Goal: Information Seeking & Learning: Learn about a topic

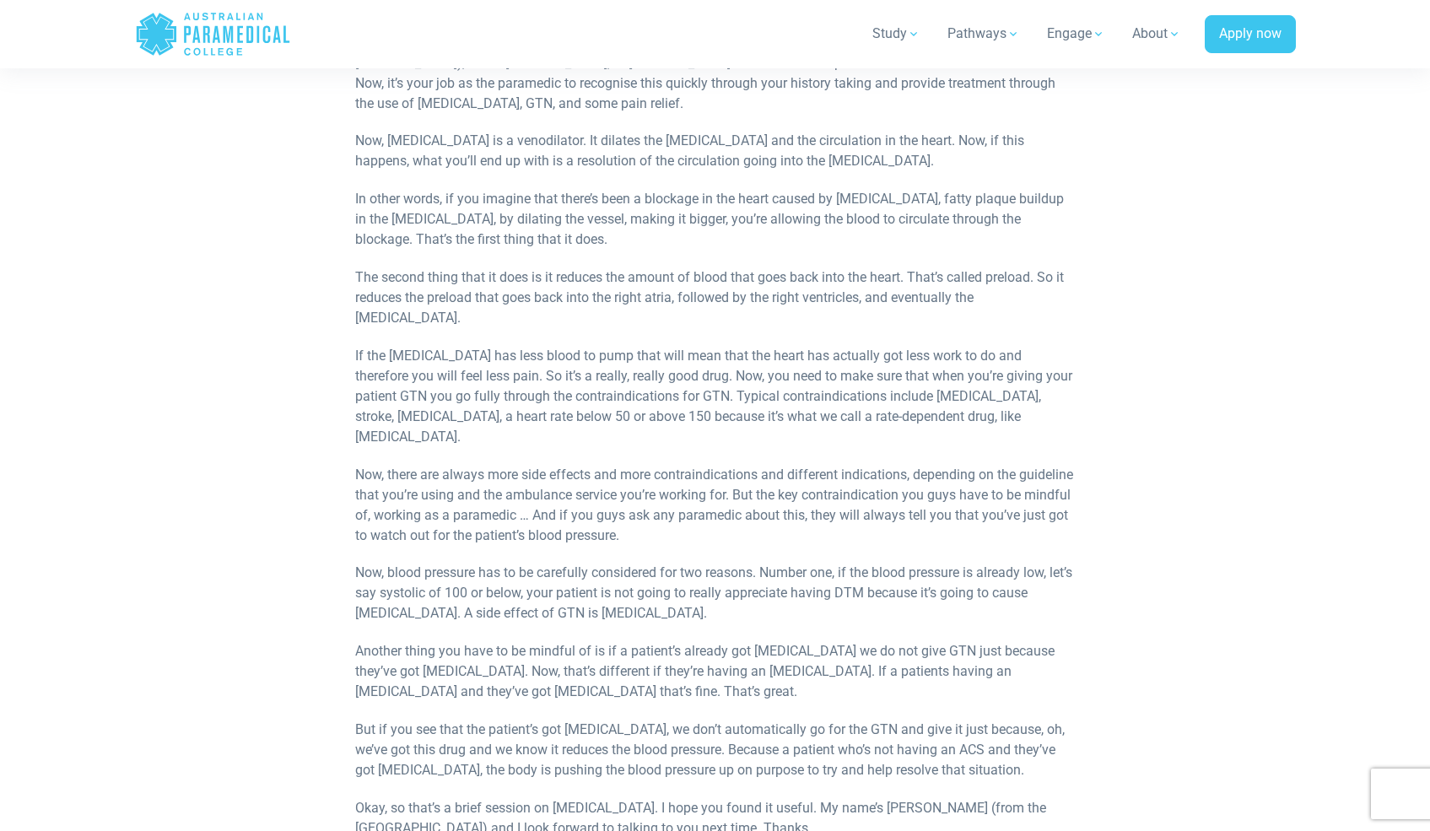
scroll to position [813, 0]
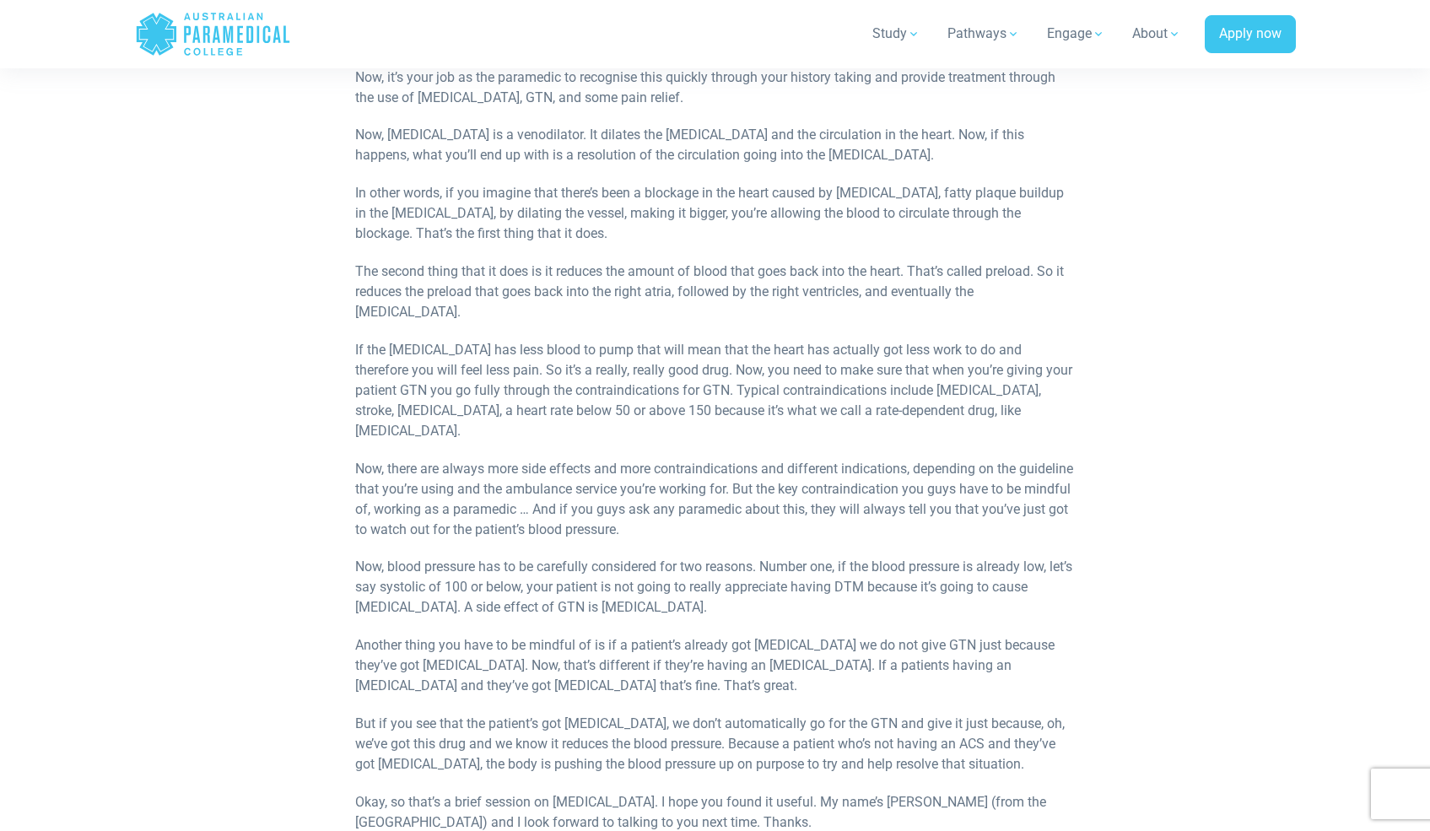
click at [366, 208] on p "In other words, if you imagine that there’s been a blockage in the heart caused…" at bounding box center [715, 213] width 720 height 61
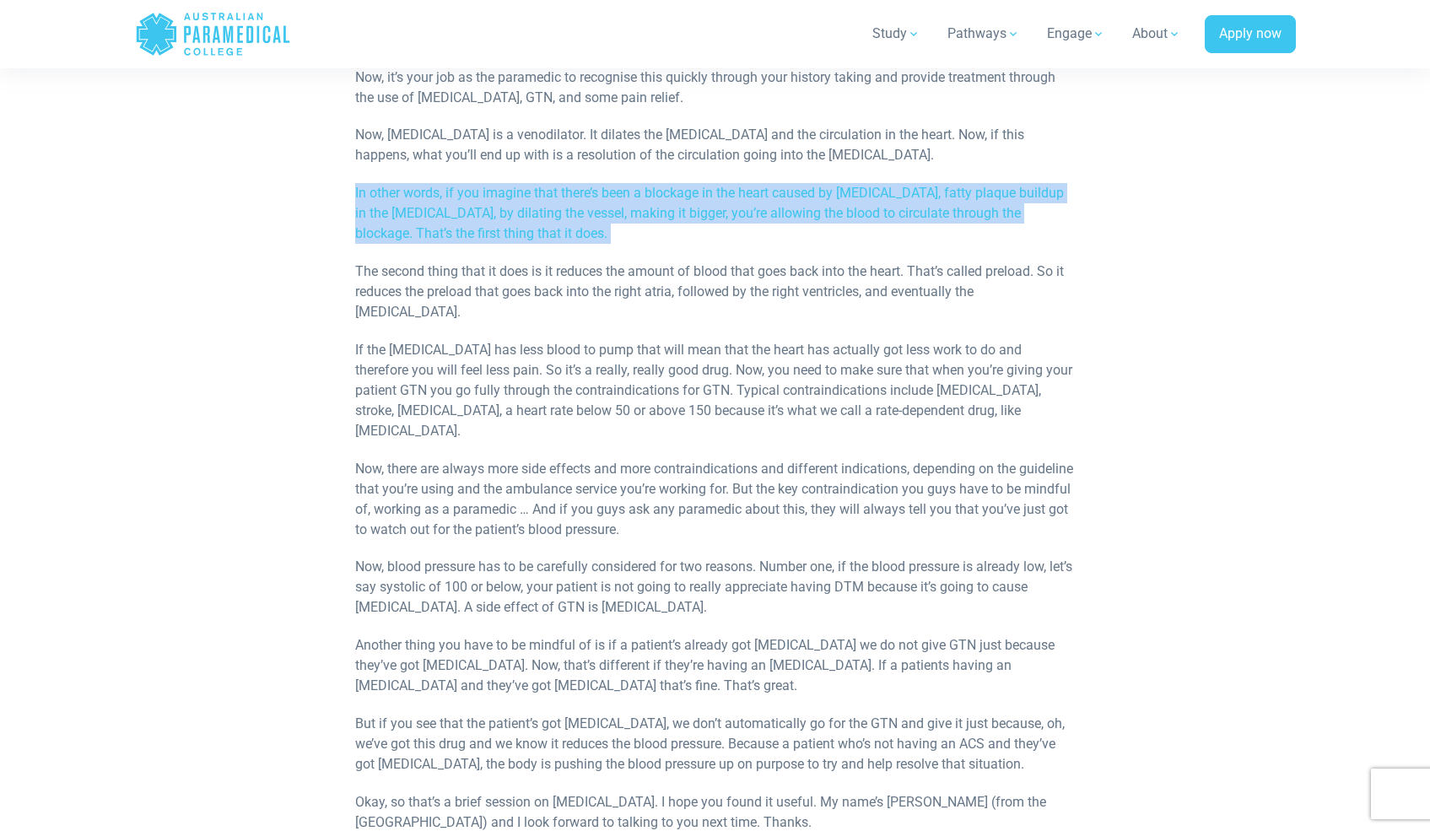
click at [466, 203] on p "In other words, if you imagine that there’s been a blockage in the heart caused…" at bounding box center [715, 213] width 720 height 61
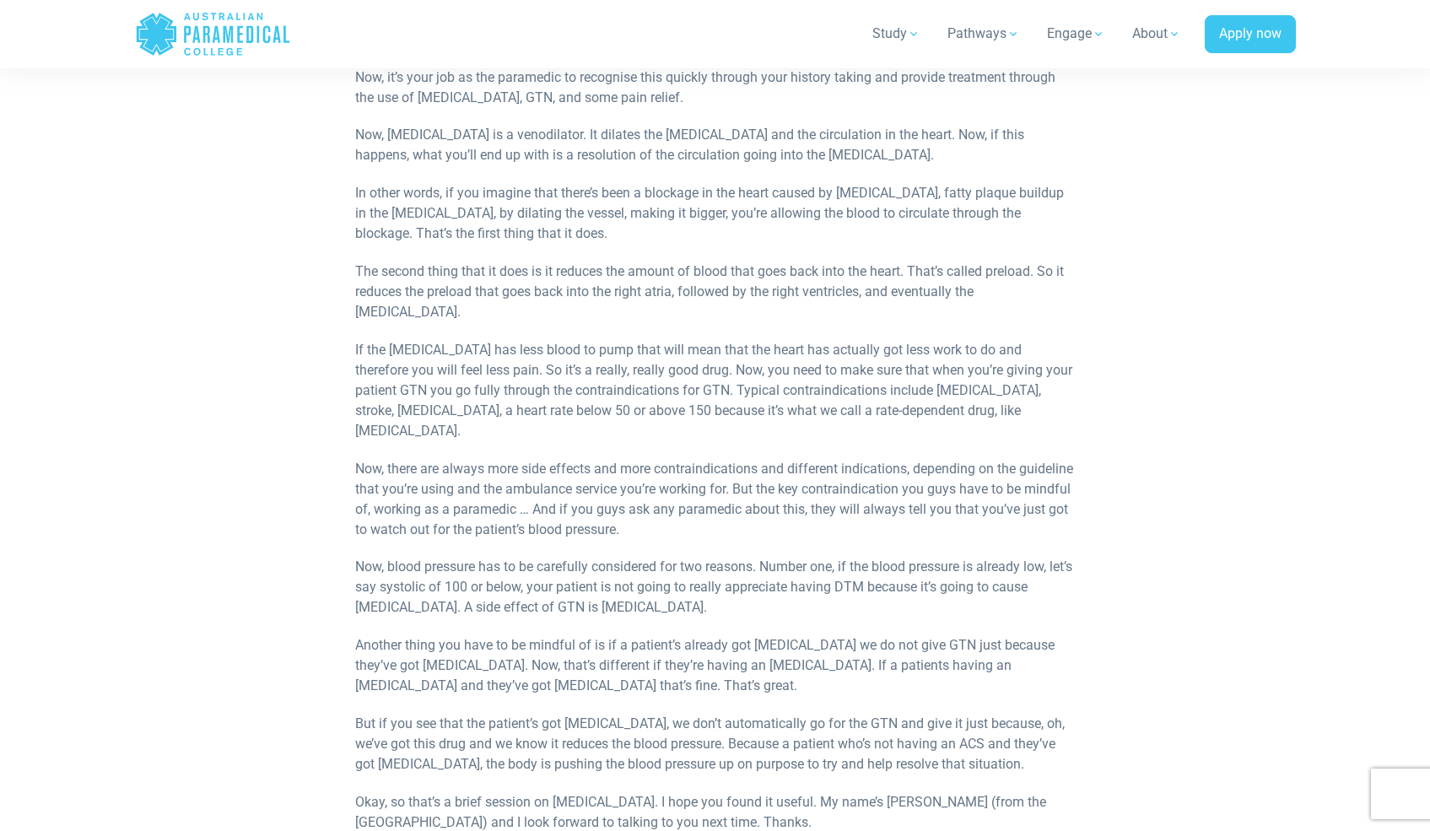
click at [466, 203] on p "In other words, if you imagine that there’s been a blockage in the heart caused…" at bounding box center [715, 213] width 720 height 61
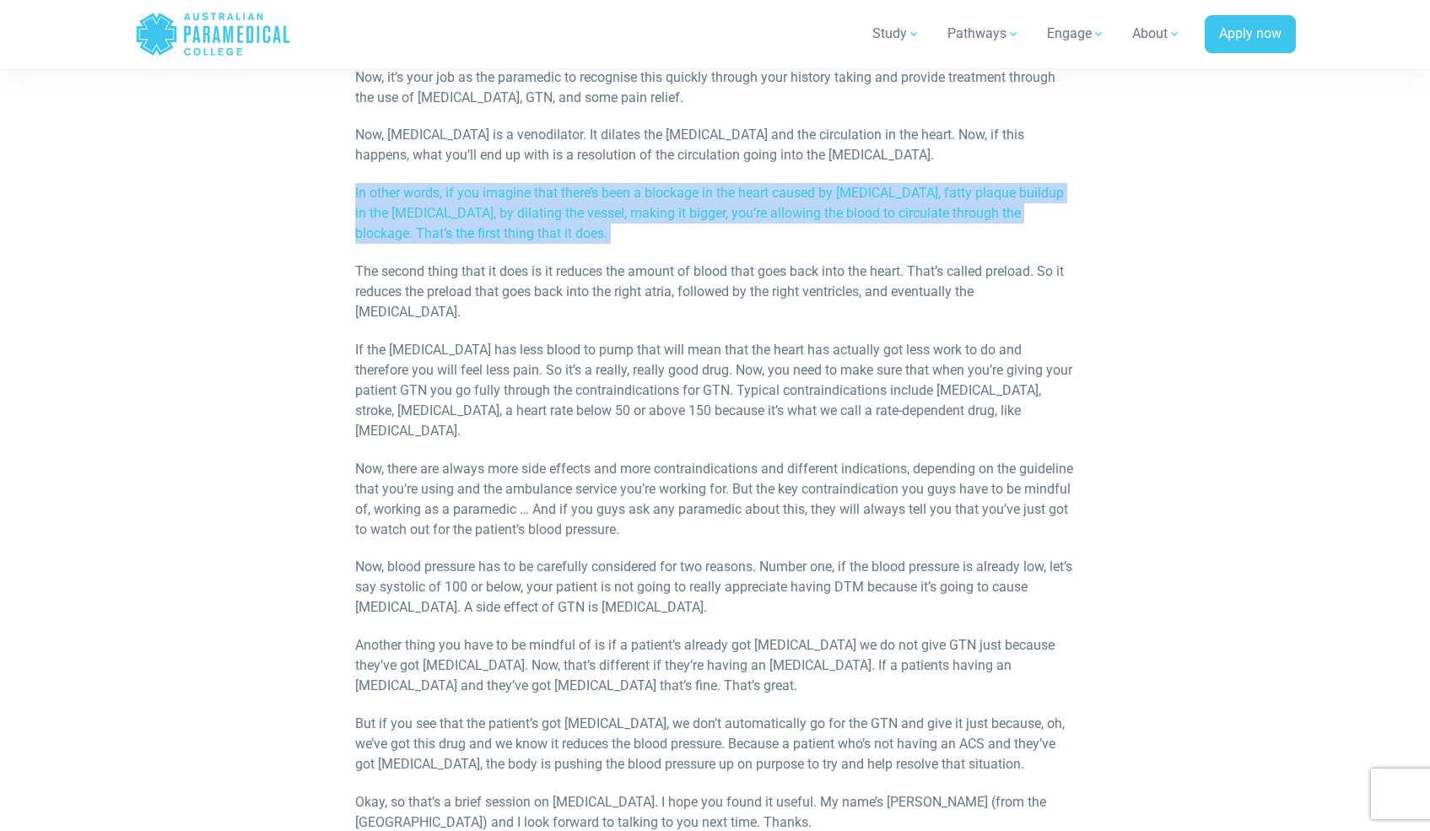
click at [466, 203] on p "In other words, if you imagine that there’s been a blockage in the heart caused…" at bounding box center [715, 213] width 720 height 61
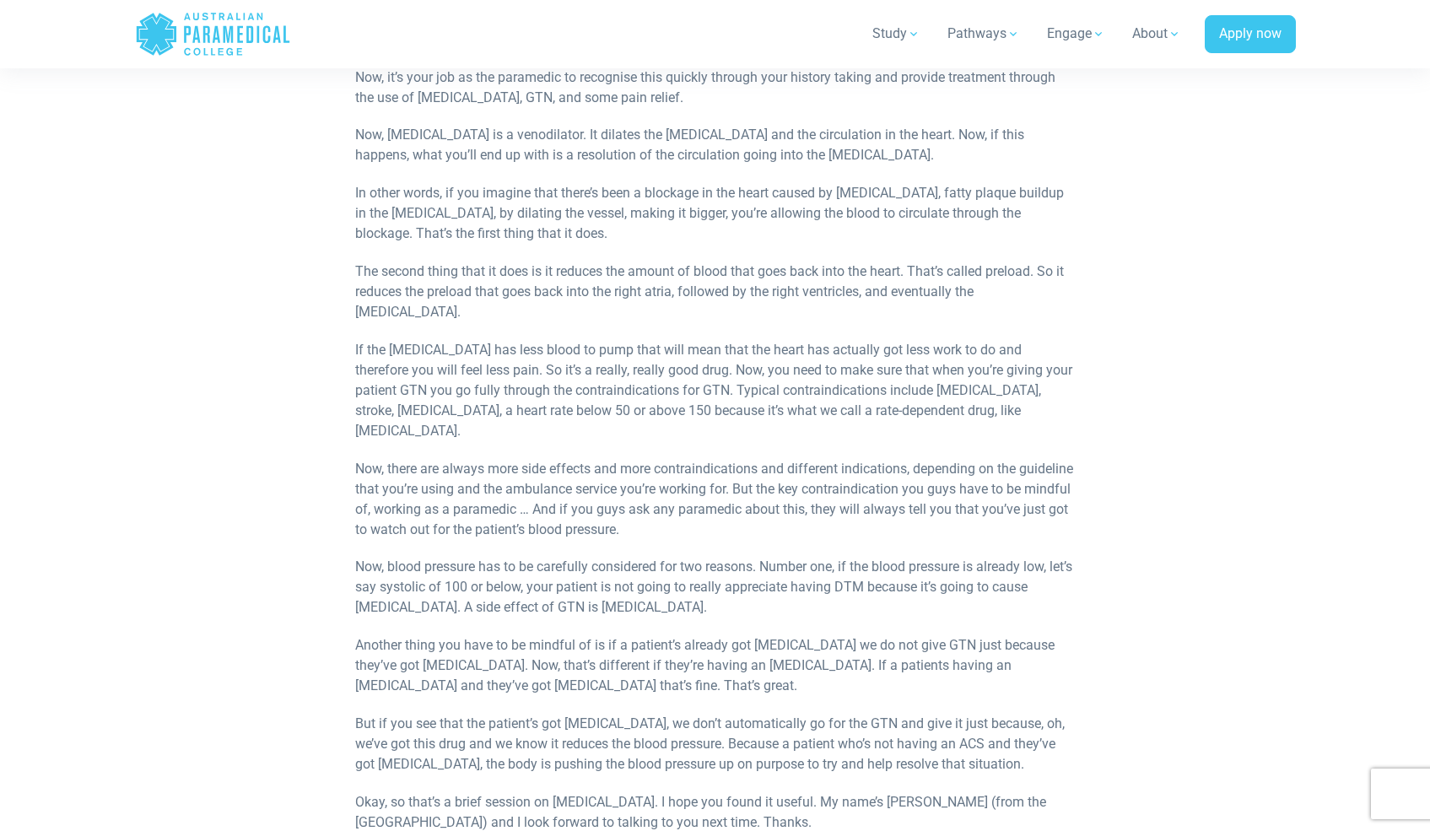
click at [466, 203] on p "In other words, if you imagine that there’s been a blockage in the heart caused…" at bounding box center [715, 213] width 720 height 61
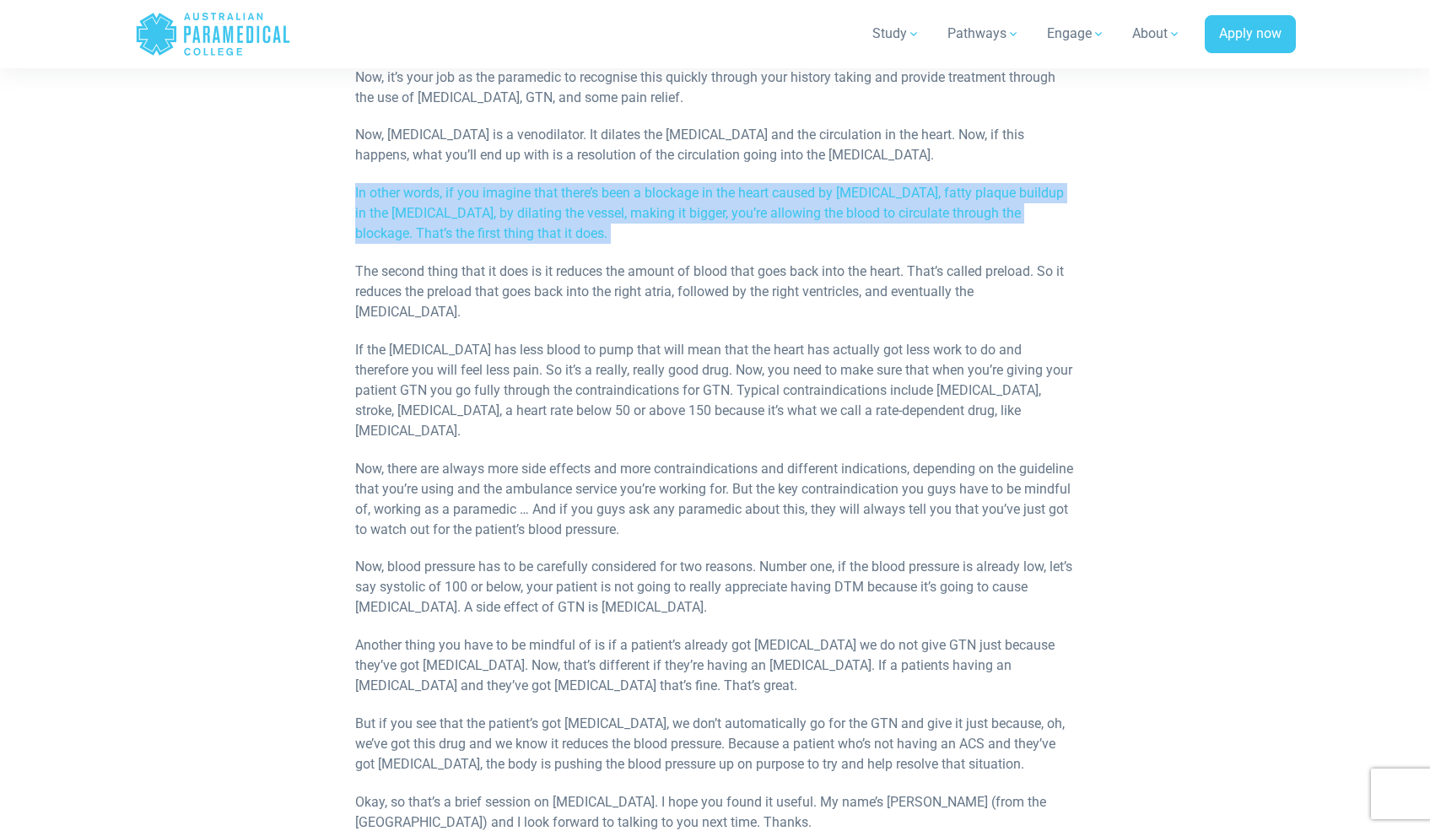
click at [466, 203] on p "In other words, if you imagine that there’s been a blockage in the heart caused…" at bounding box center [715, 213] width 720 height 61
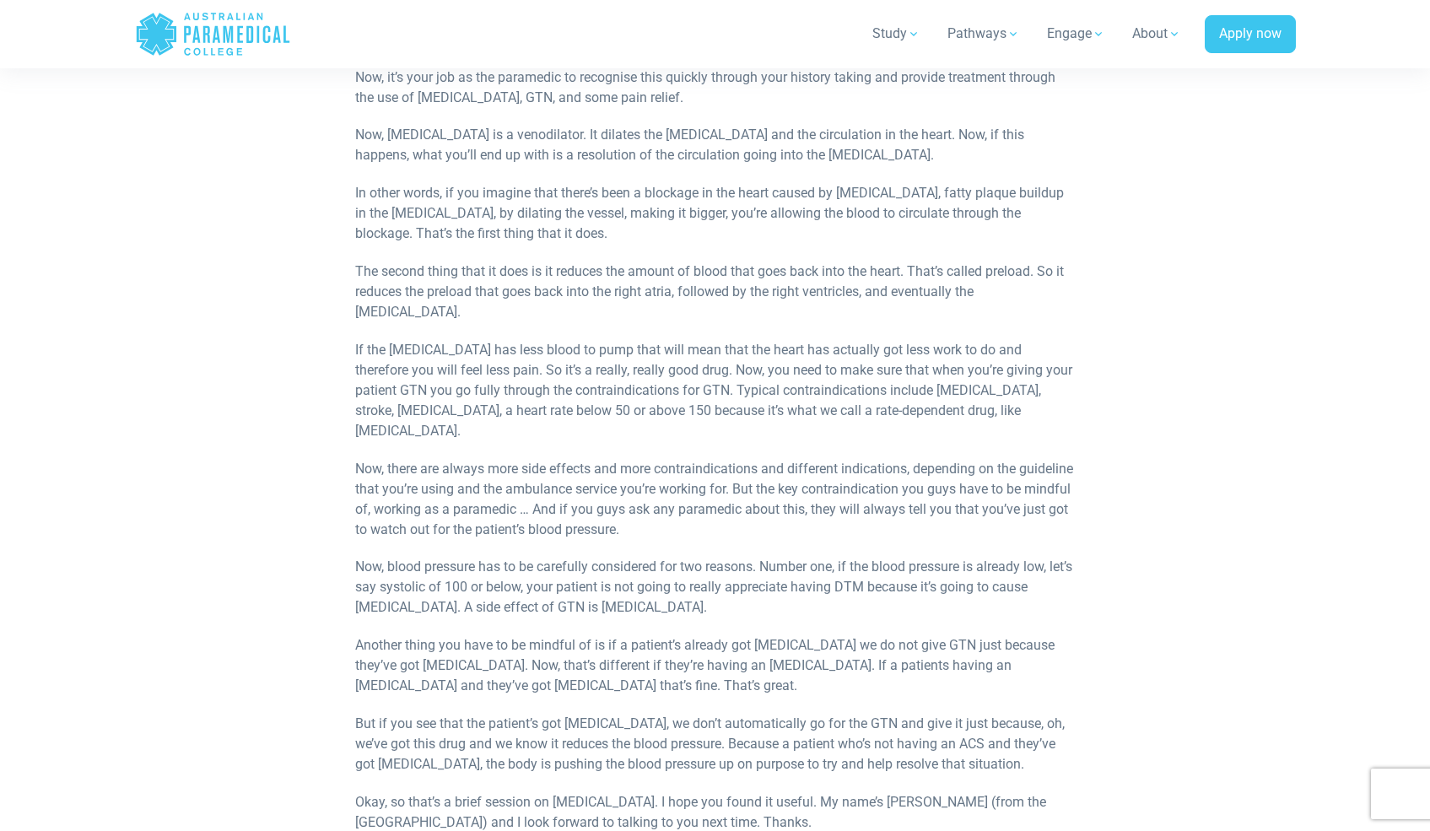
click at [466, 203] on p "In other words, if you imagine that there’s been a blockage in the heart caused…" at bounding box center [715, 213] width 720 height 61
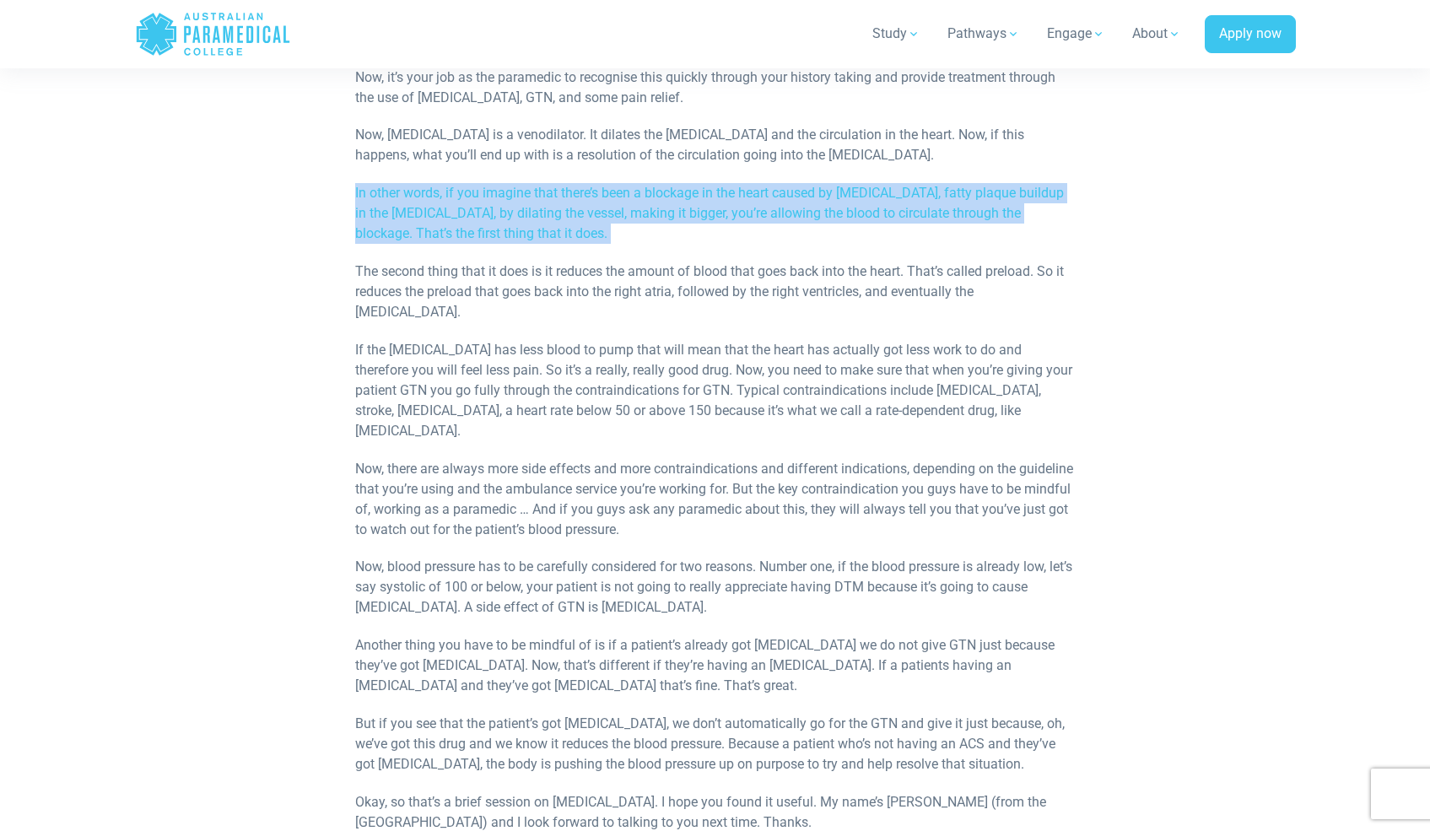
click at [466, 203] on p "In other words, if you imagine that there’s been a blockage in the heart caused…" at bounding box center [715, 213] width 720 height 61
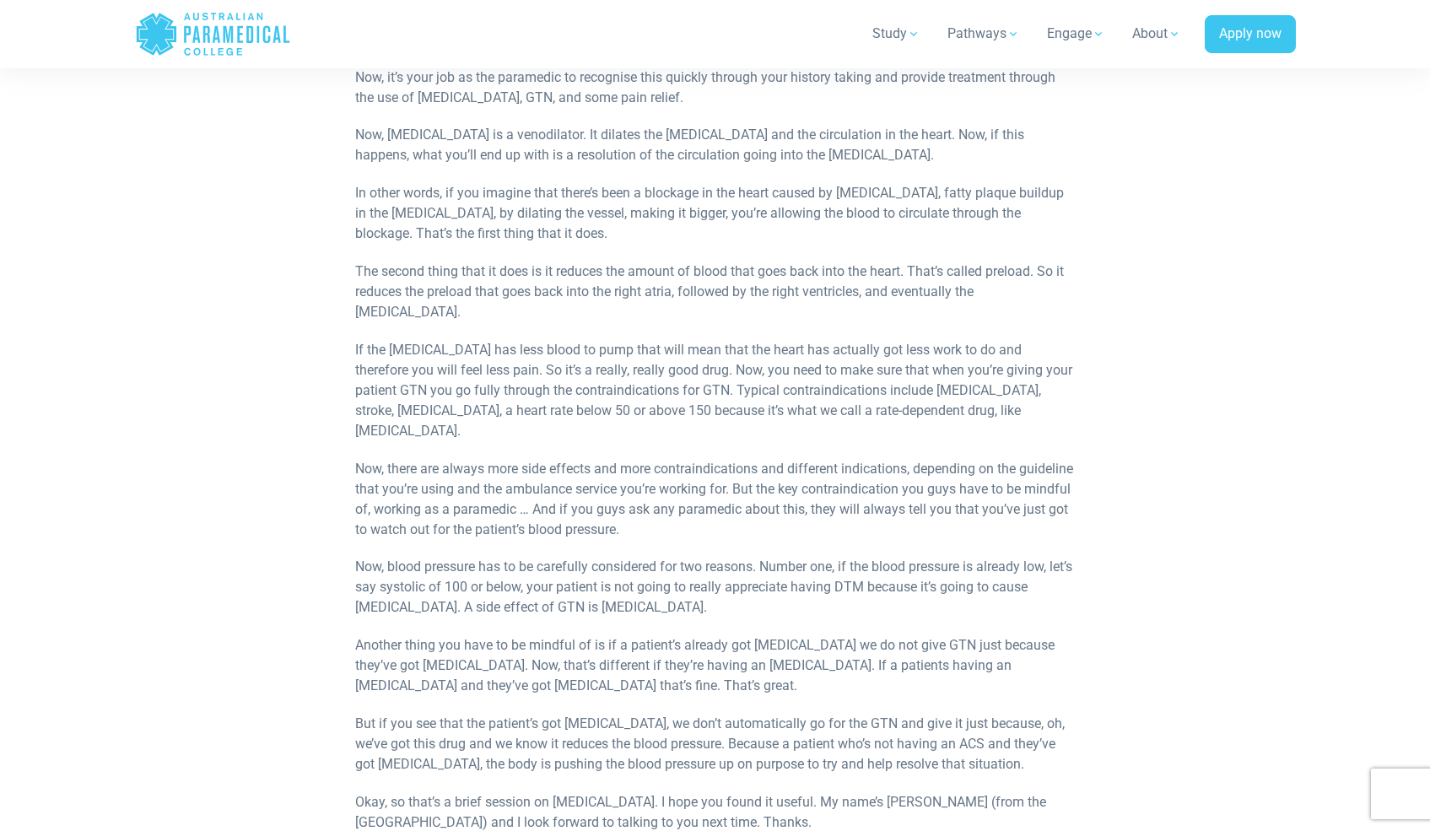
click at [466, 203] on p "In other words, if you imagine that there’s been a blockage in the heart caused…" at bounding box center [715, 213] width 720 height 61
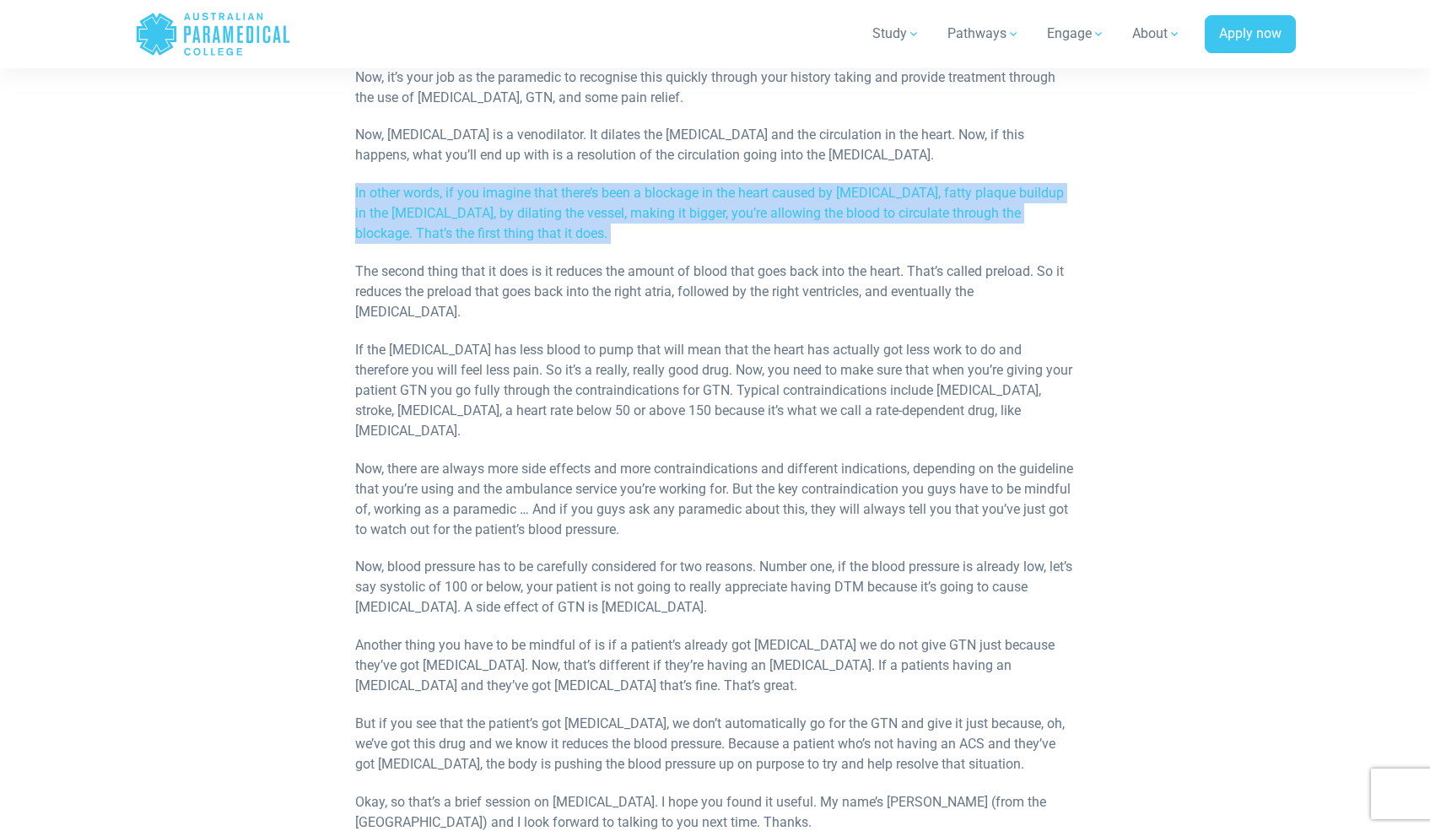
click at [466, 203] on p "In other words, if you imagine that there’s been a blockage in the heart caused…" at bounding box center [715, 213] width 720 height 61
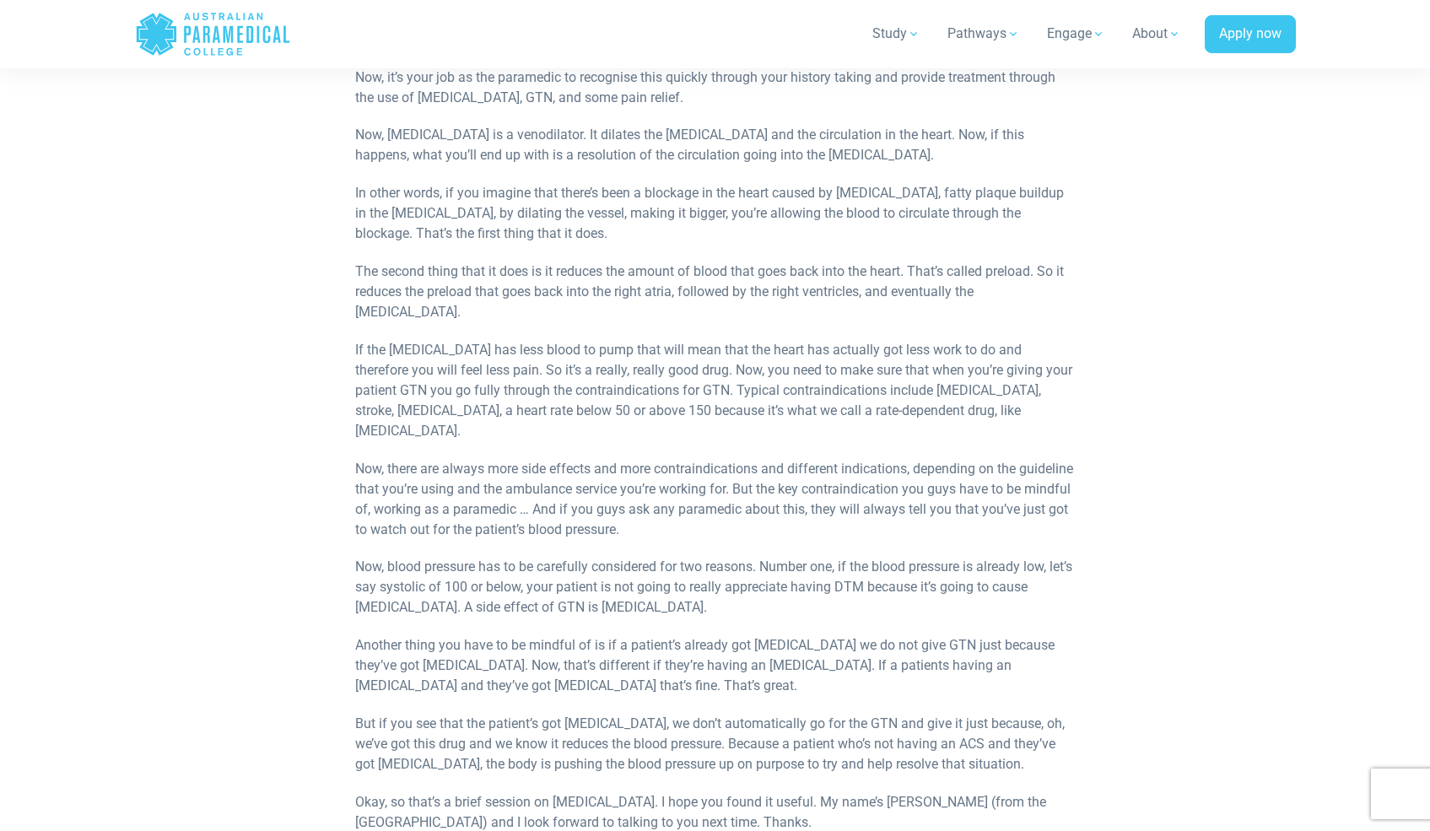
click at [466, 203] on p "In other words, if you imagine that there’s been a blockage in the heart caused…" at bounding box center [715, 213] width 720 height 61
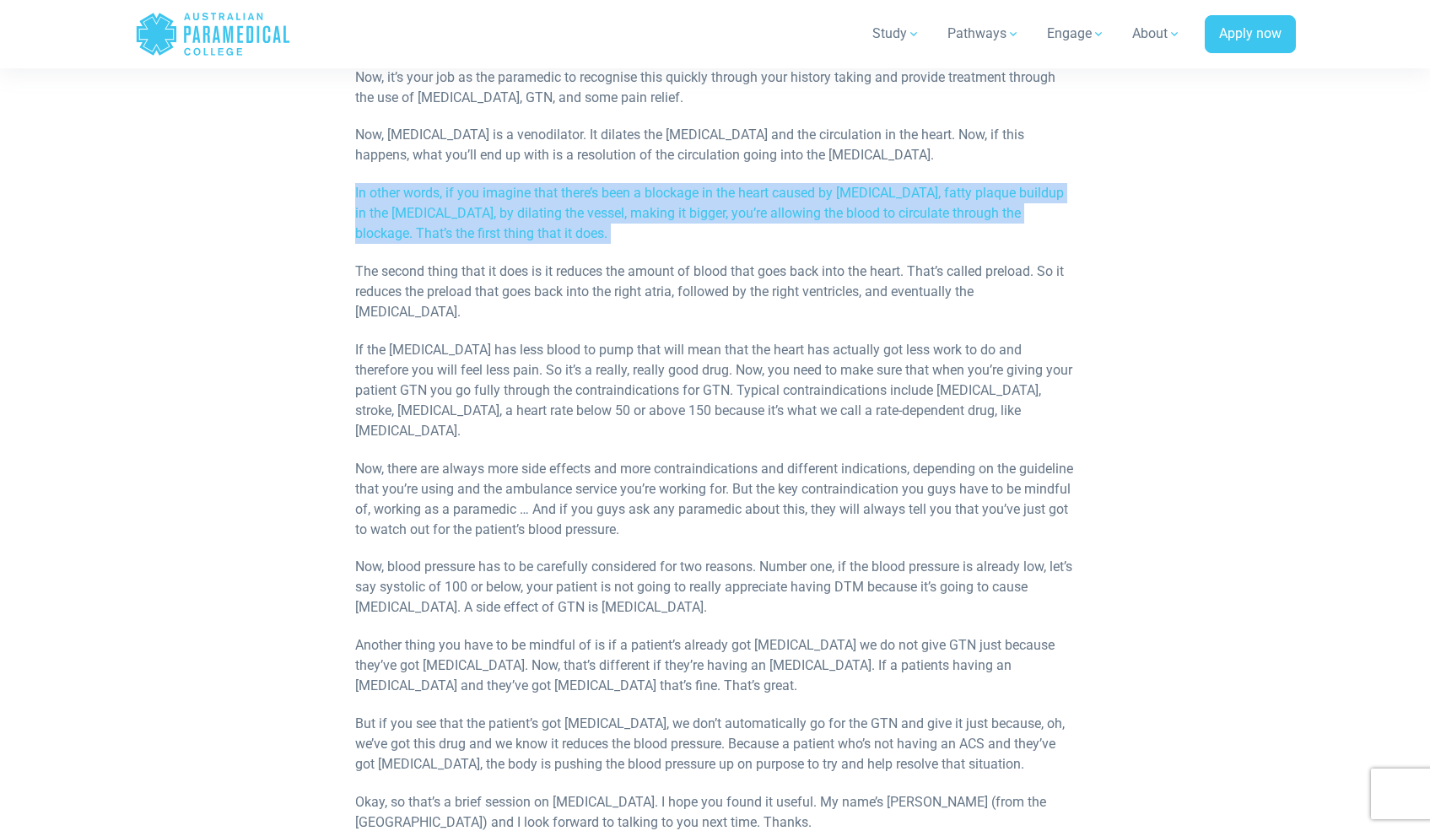
click at [466, 203] on p "In other words, if you imagine that there’s been a blockage in the heart caused…" at bounding box center [715, 213] width 720 height 61
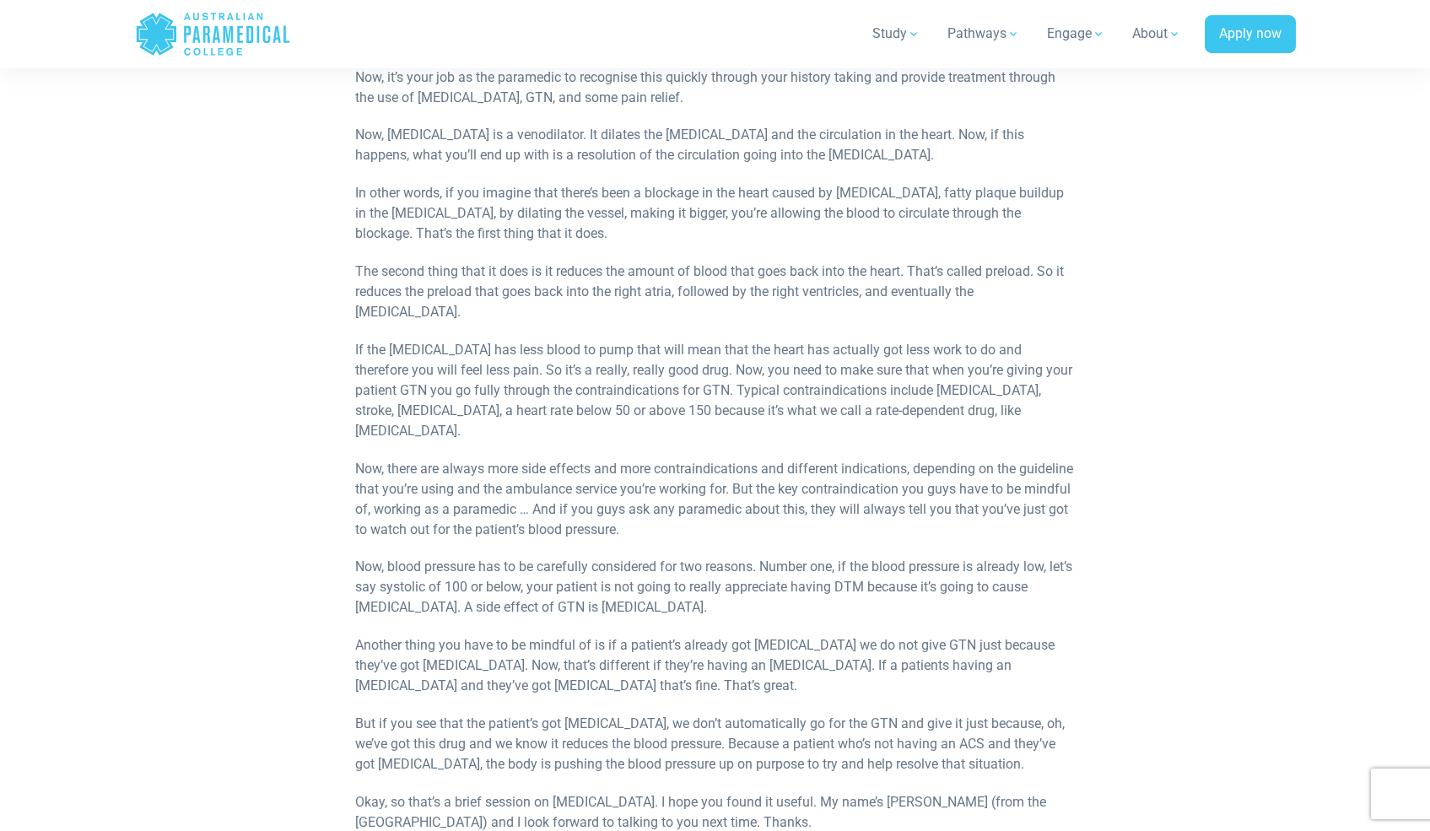
click at [466, 203] on p "In other words, if you imagine that there’s been a blockage in the heart caused…" at bounding box center [715, 213] width 720 height 61
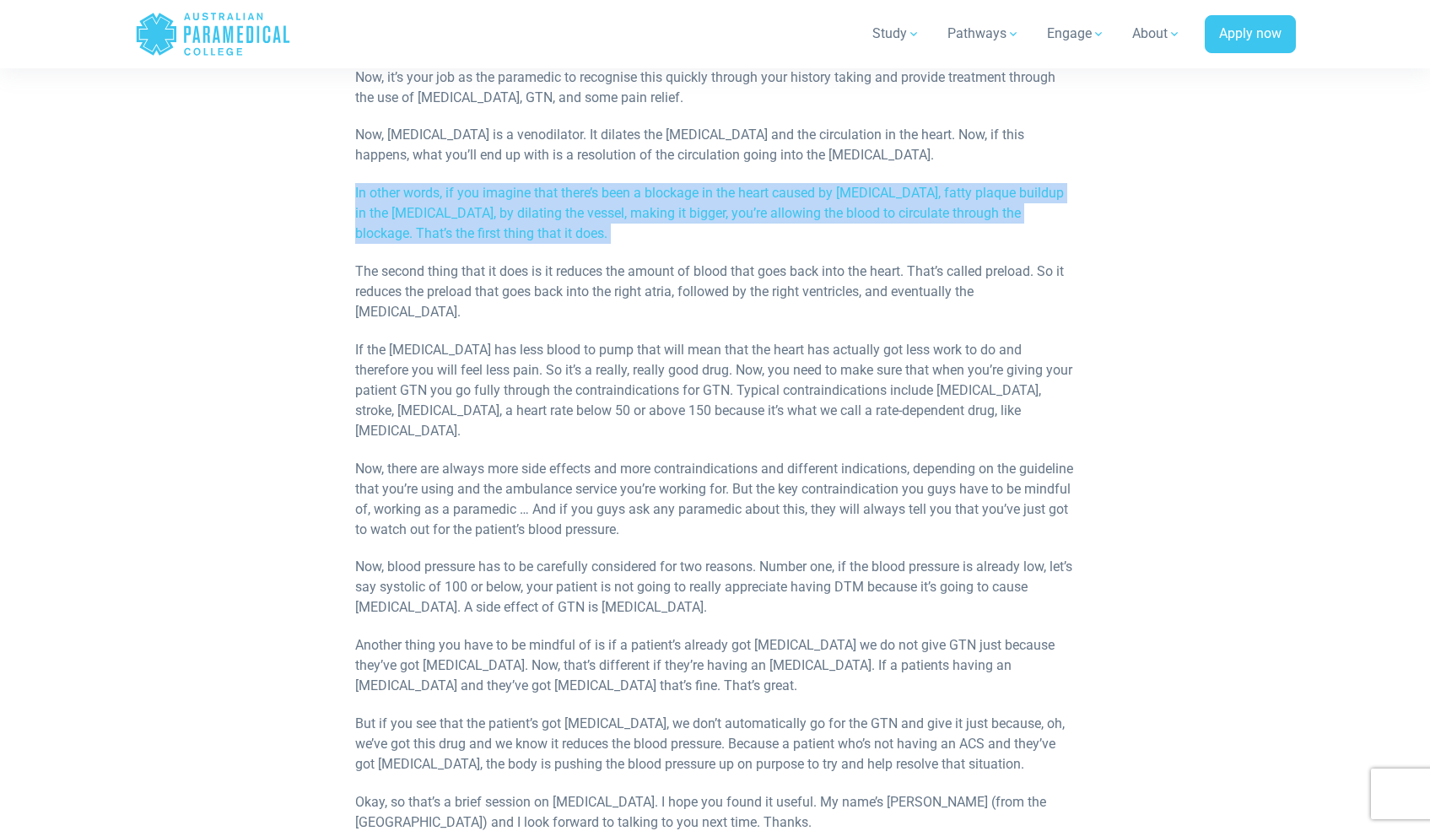
click at [466, 203] on p "In other words, if you imagine that there’s been a blockage in the heart caused…" at bounding box center [715, 213] width 720 height 61
click at [957, 193] on p "In other words, if you imagine that there’s been a blockage in the heart caused…" at bounding box center [715, 213] width 720 height 61
